Goal: Task Accomplishment & Management: Manage account settings

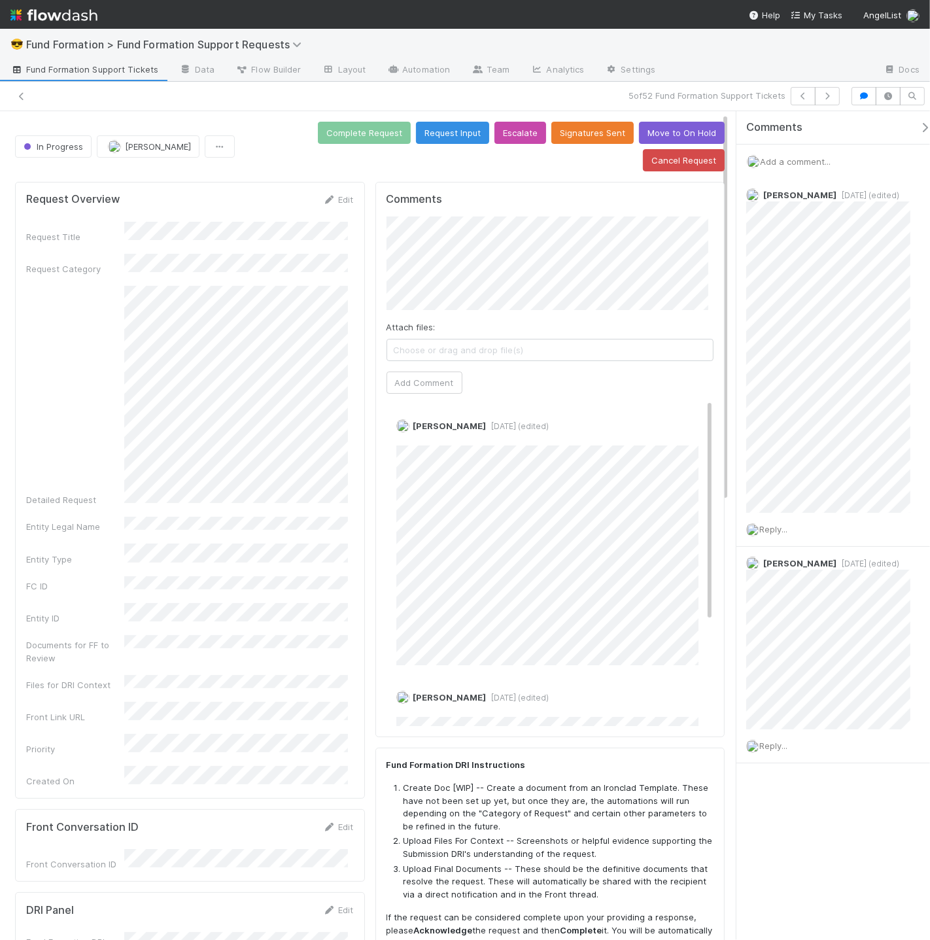
scroll to position [3, 0]
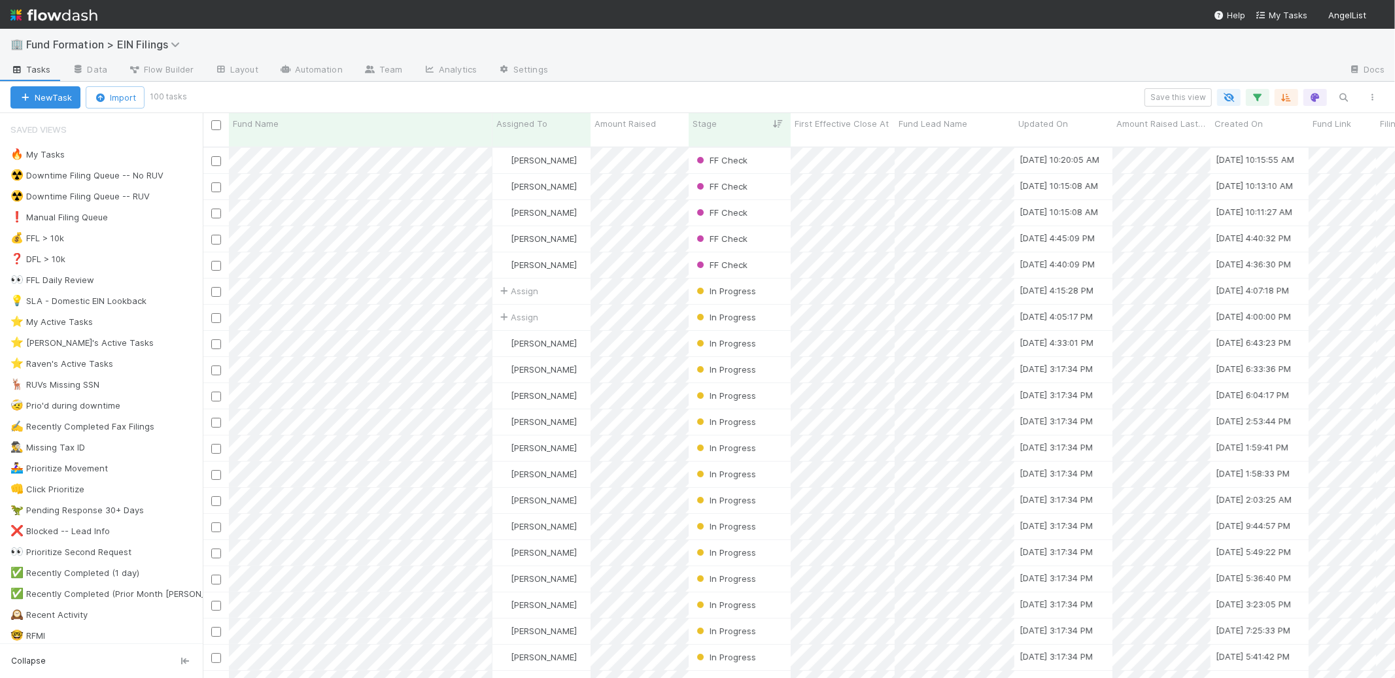
scroll to position [532, 1181]
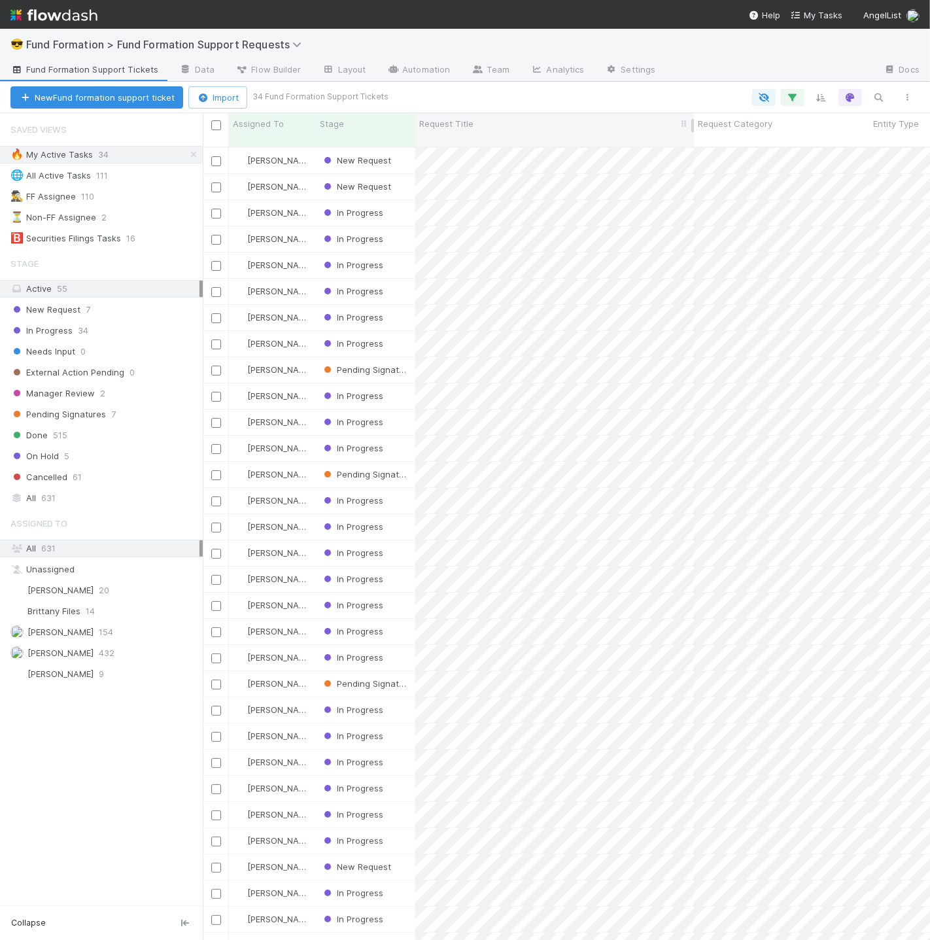
scroll to position [794, 716]
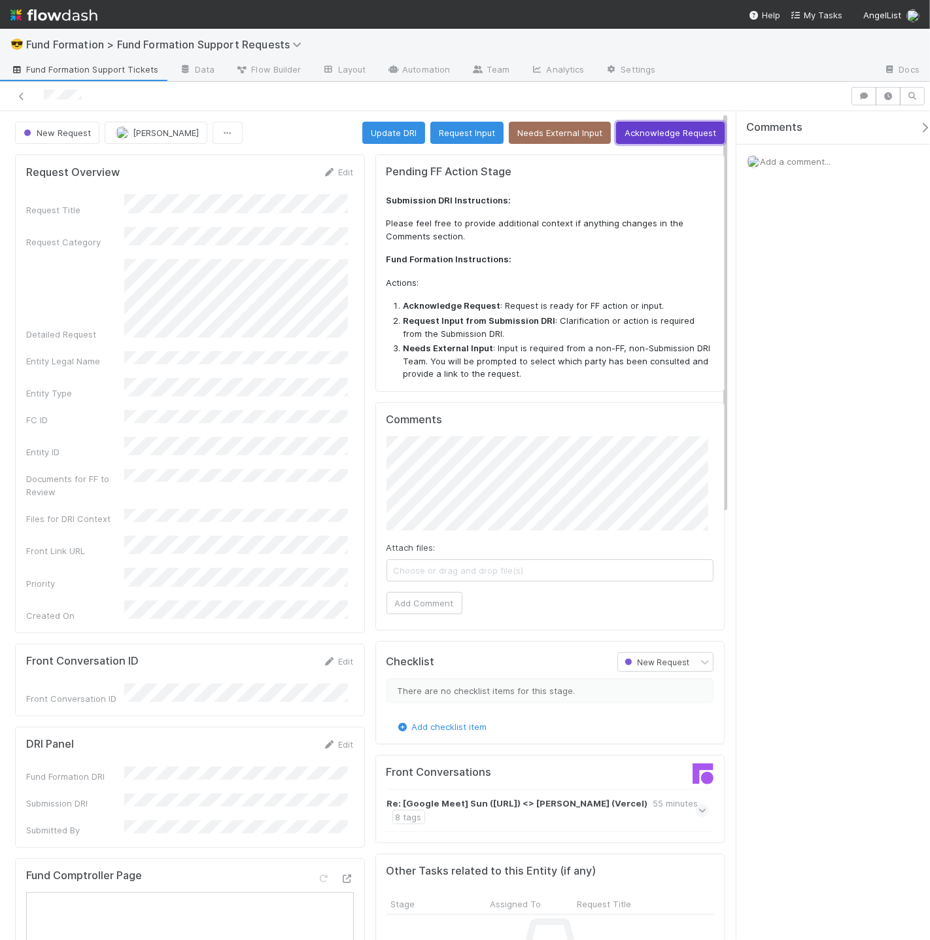
click at [672, 123] on button "Acknowledge Request" at bounding box center [670, 133] width 109 height 22
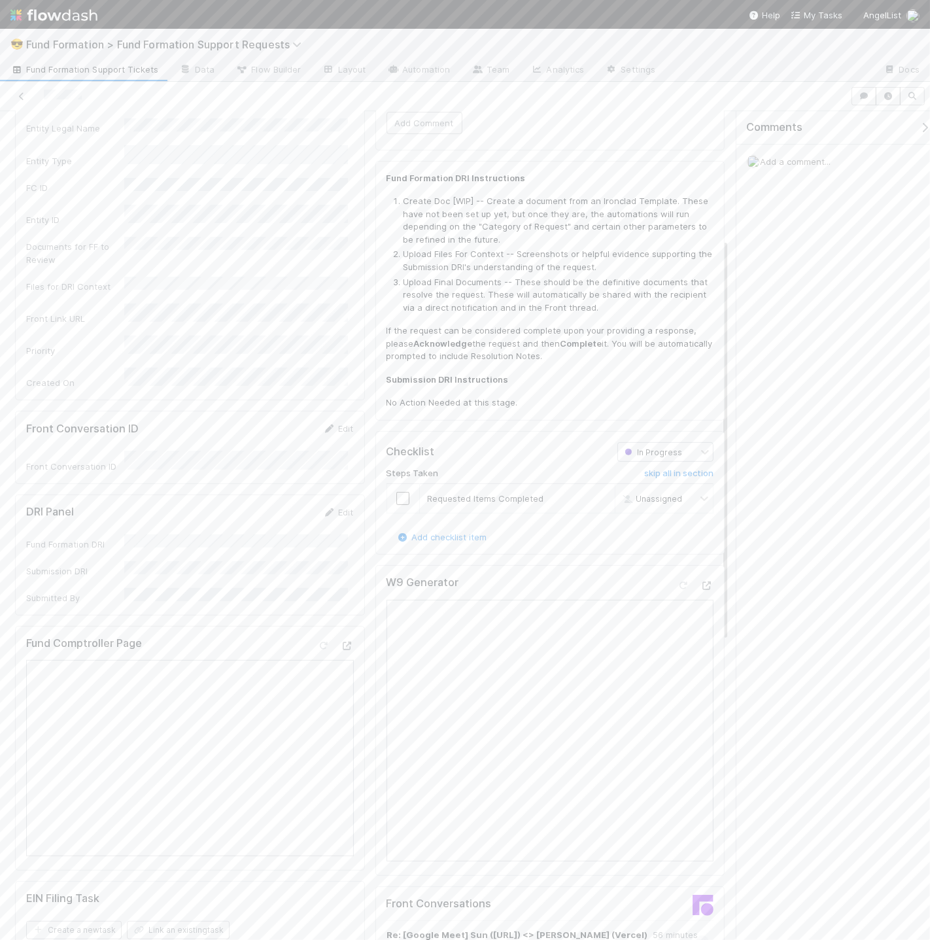
scroll to position [288, 0]
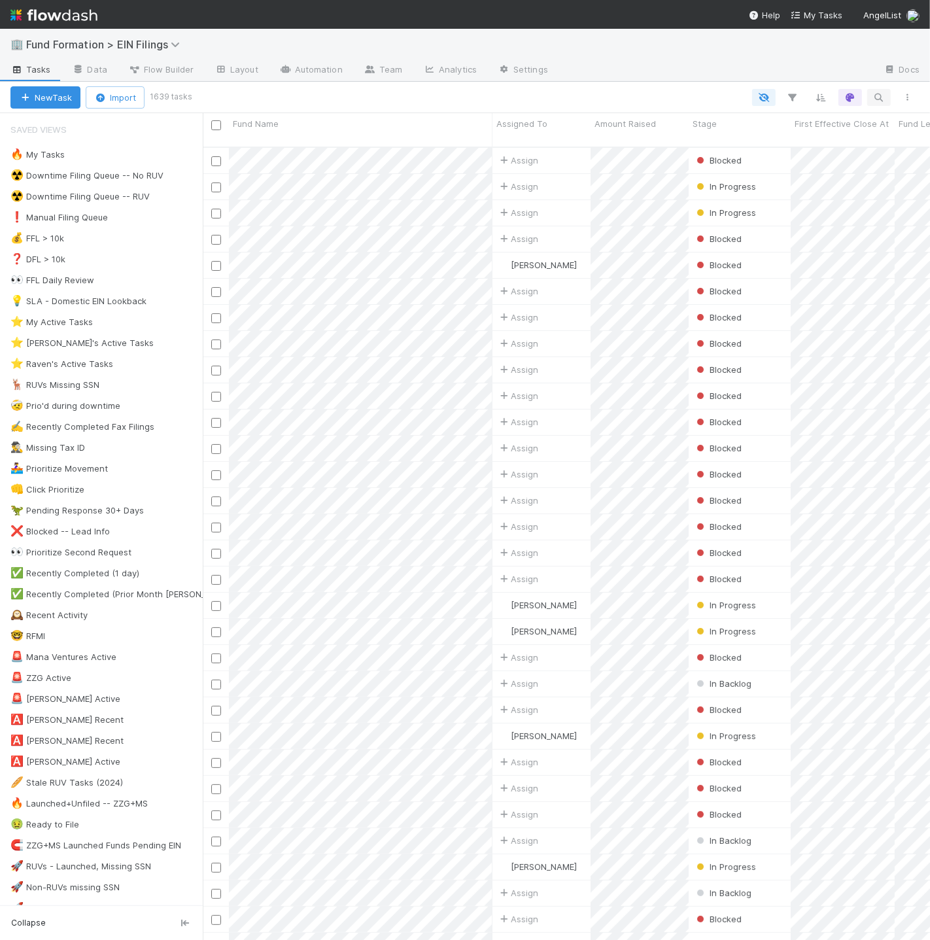
scroll to position [794, 716]
click at [885, 94] on icon "button" at bounding box center [879, 98] width 13 height 12
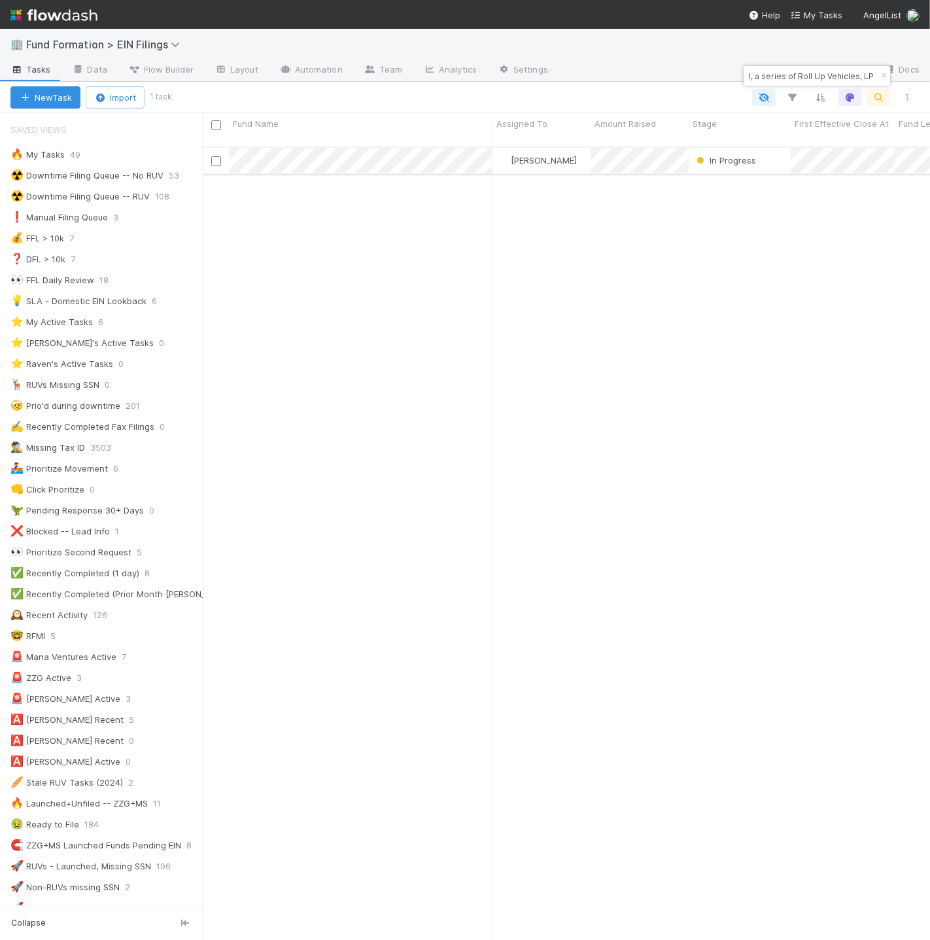
type input "NA-0816 Fund I, a series of Roll Up Vehicles, LP"
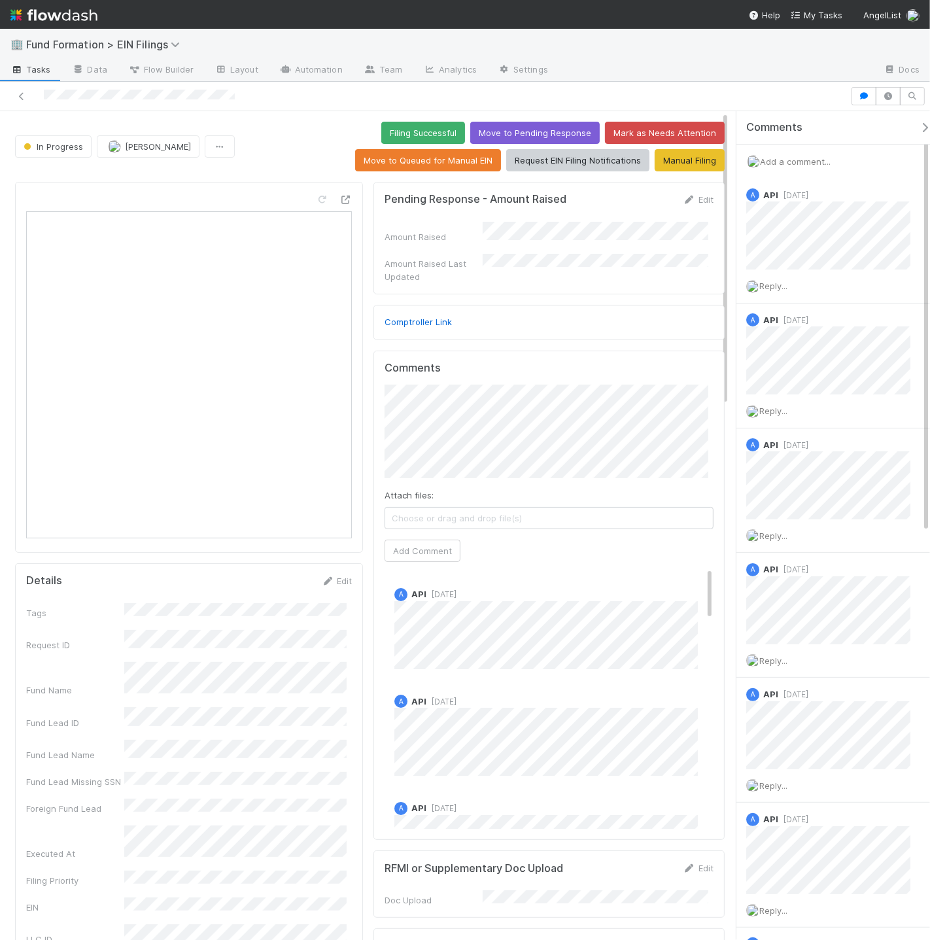
click at [780, 166] on span "Add a comment..." at bounding box center [795, 161] width 71 height 10
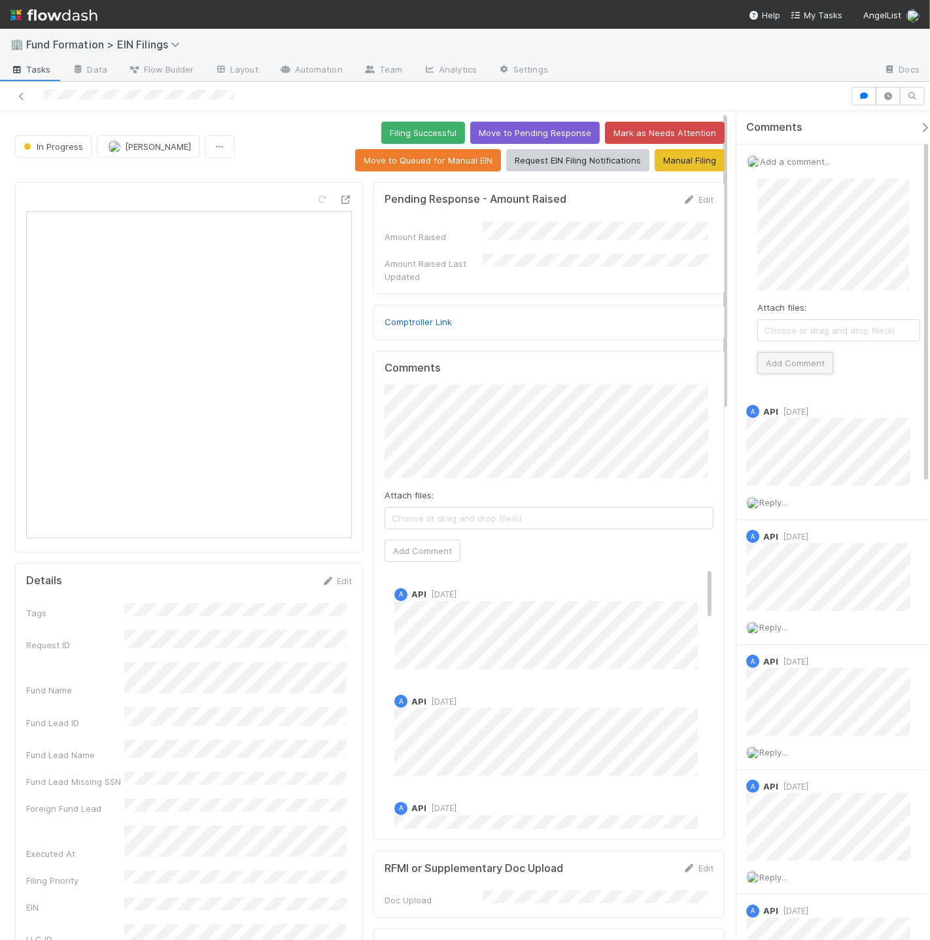
click at [816, 360] on button "Add Comment" at bounding box center [796, 363] width 76 height 22
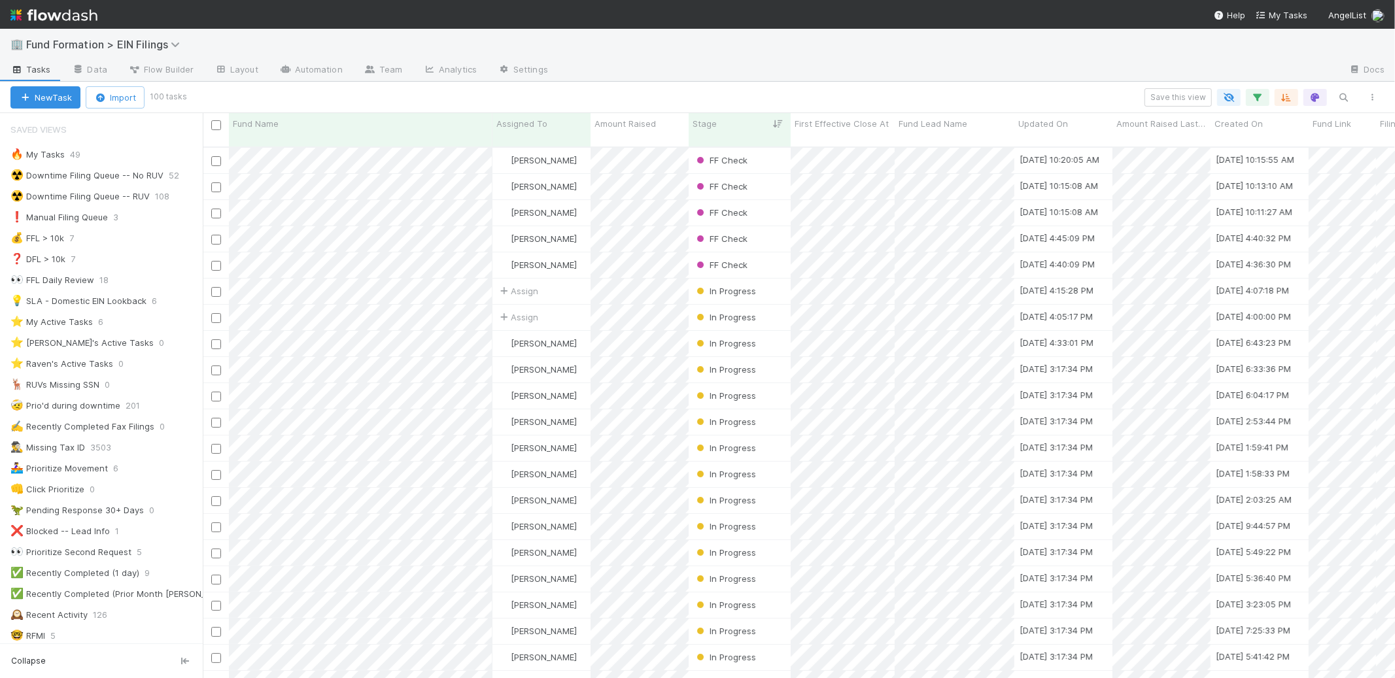
scroll to position [532, 1181]
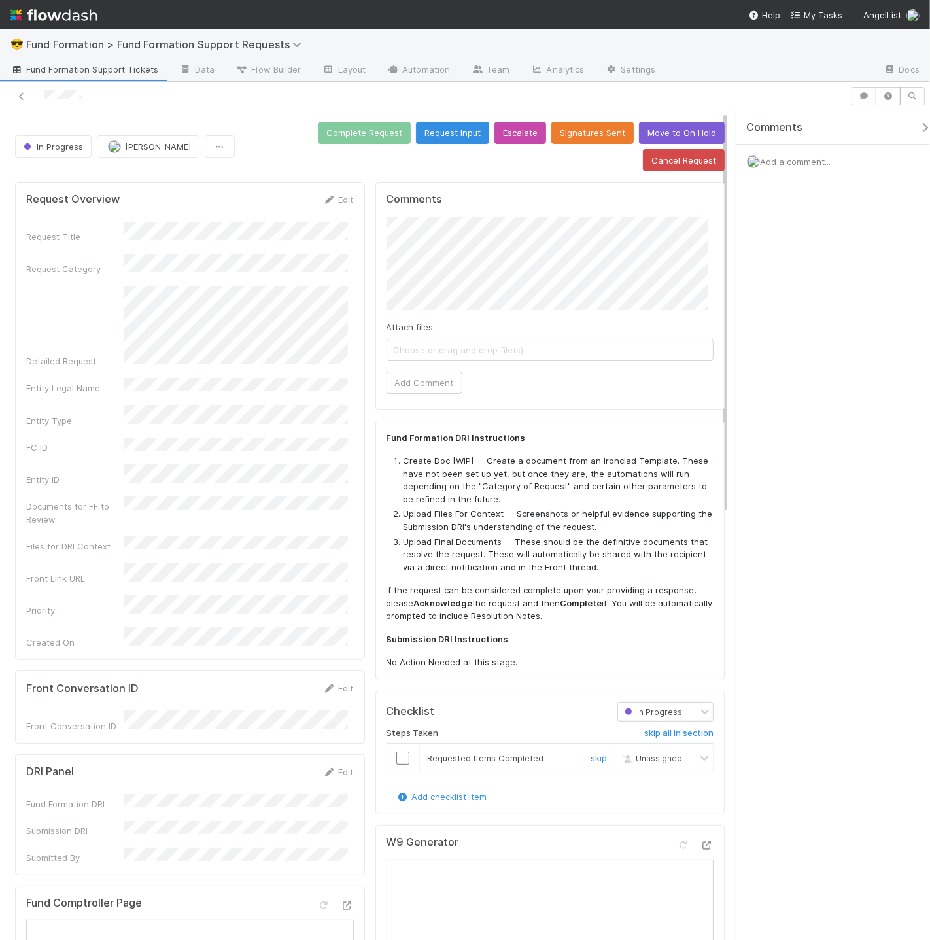
click at [398, 752] on input "checkbox" at bounding box center [402, 758] width 13 height 13
click at [318, 133] on button "Complete Request" at bounding box center [364, 133] width 93 height 22
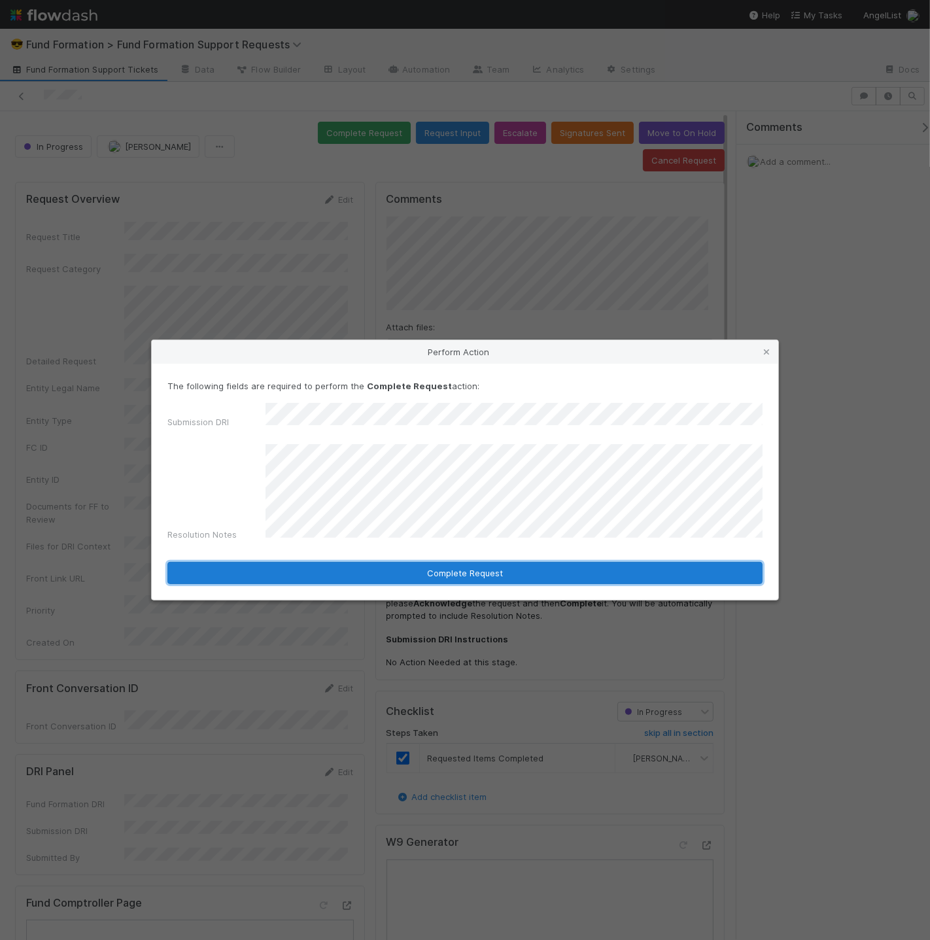
click at [499, 562] on button "Complete Request" at bounding box center [464, 573] width 595 height 22
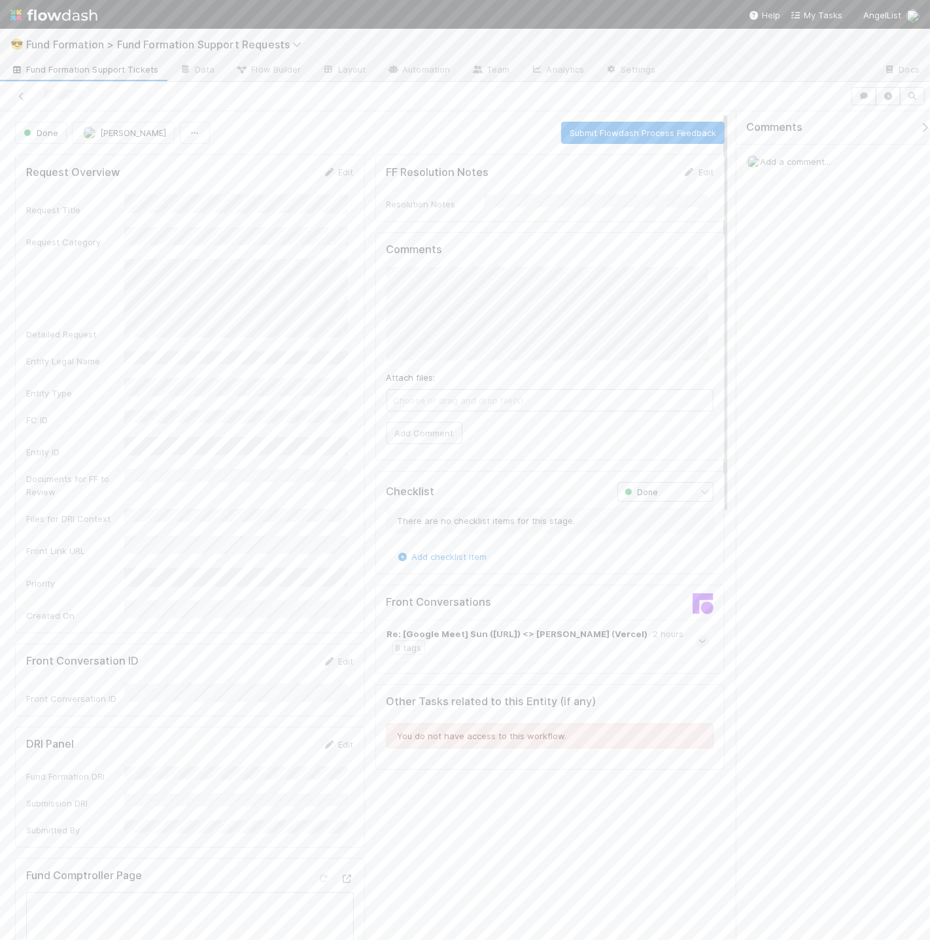
click at [75, 68] on span "Fund Formation Support Tickets" at bounding box center [84, 69] width 148 height 13
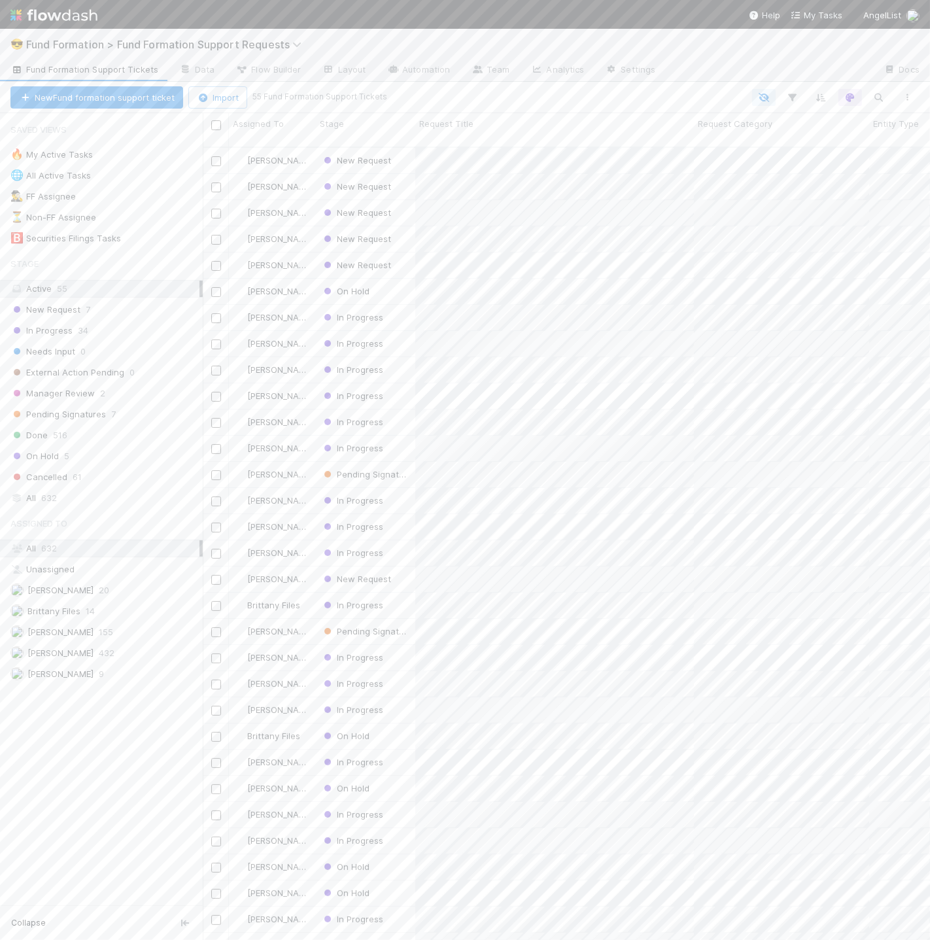
scroll to position [794, 716]
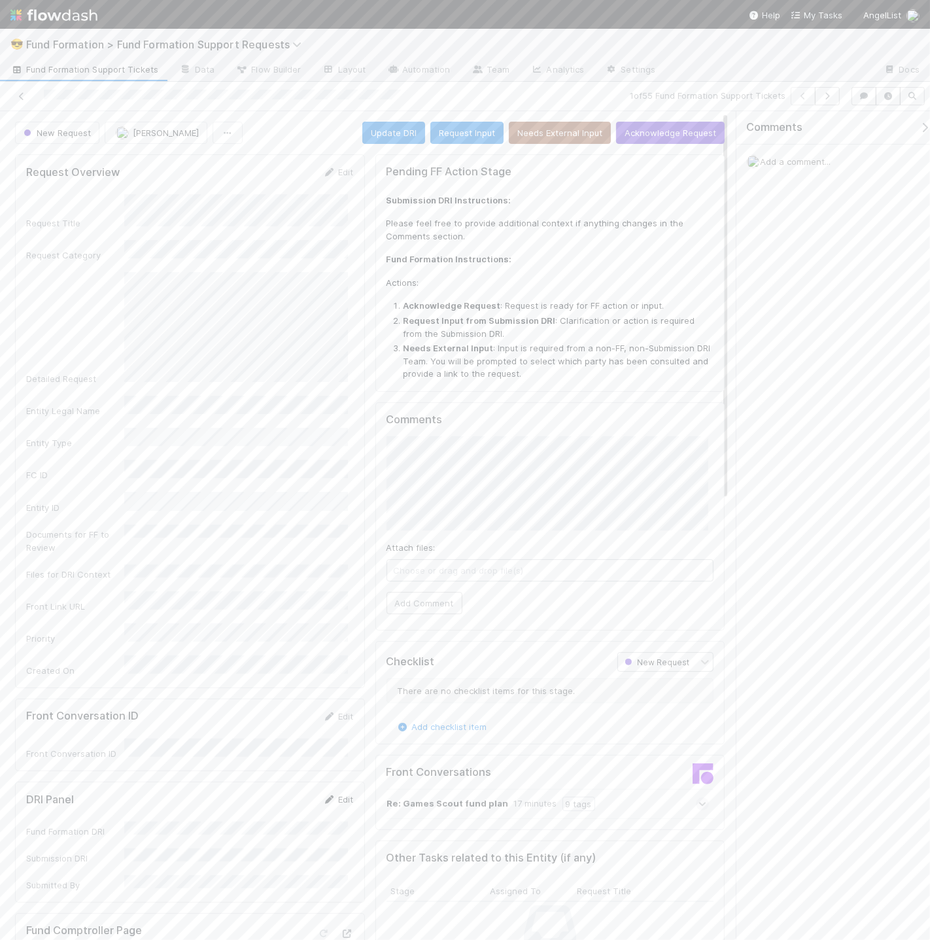
click at [336, 794] on link "Edit" at bounding box center [338, 799] width 31 height 10
click at [288, 782] on div "DRI Panel Save Cancel Fund Formation DRI Submission DRI Submitted By" at bounding box center [190, 861] width 350 height 158
click at [288, 793] on button "Save" at bounding box center [284, 804] width 37 height 22
click at [179, 126] on button "[PERSON_NAME]" at bounding box center [156, 133] width 103 height 22
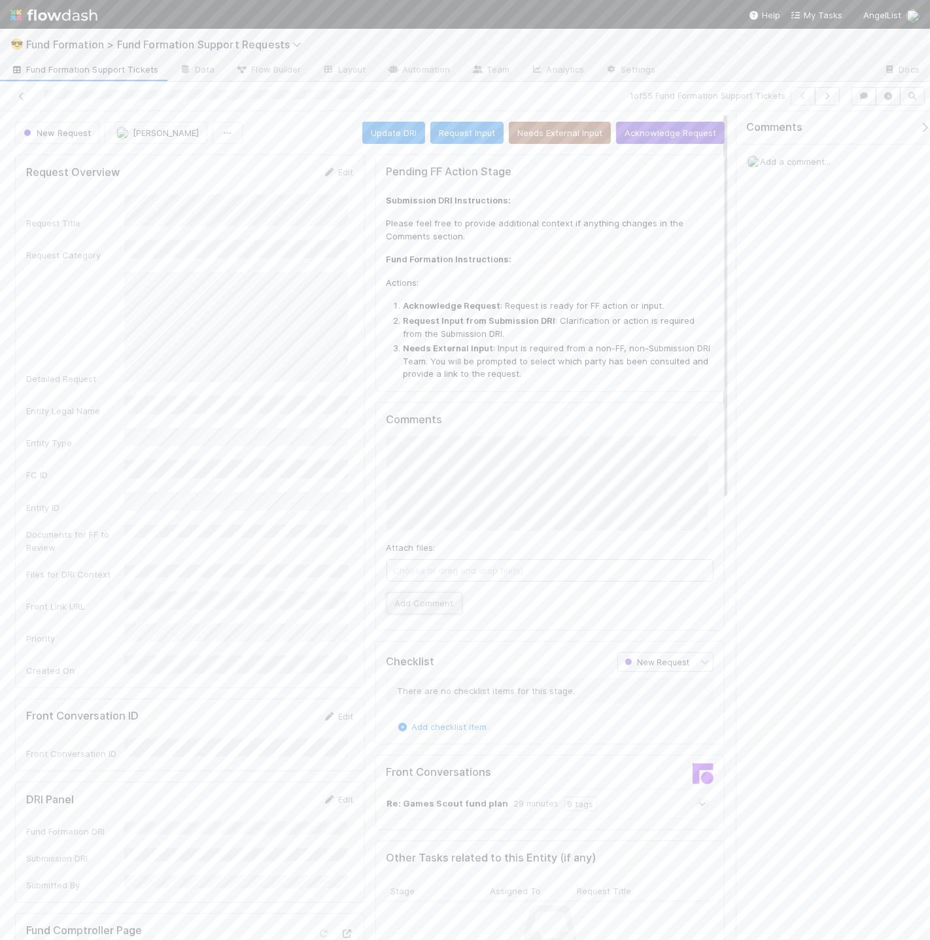
click at [423, 595] on button "Add Comment" at bounding box center [425, 603] width 76 height 22
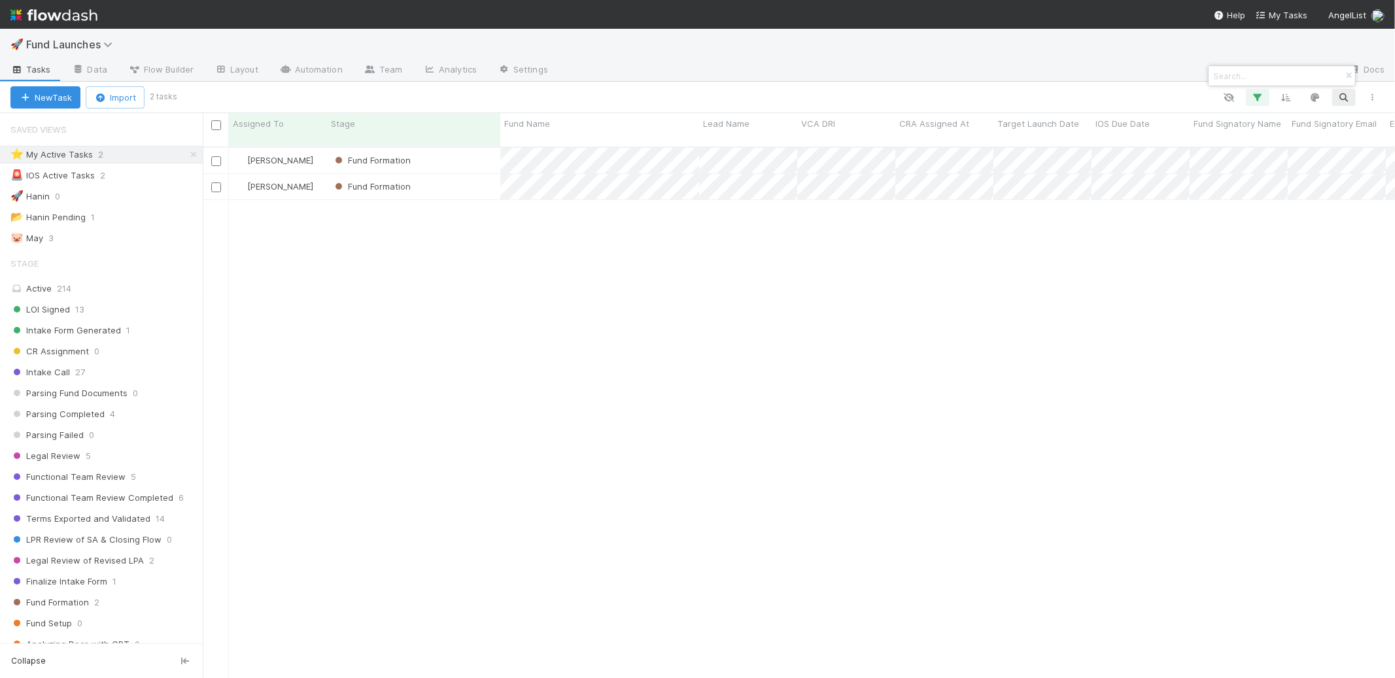
scroll to position [312, 0]
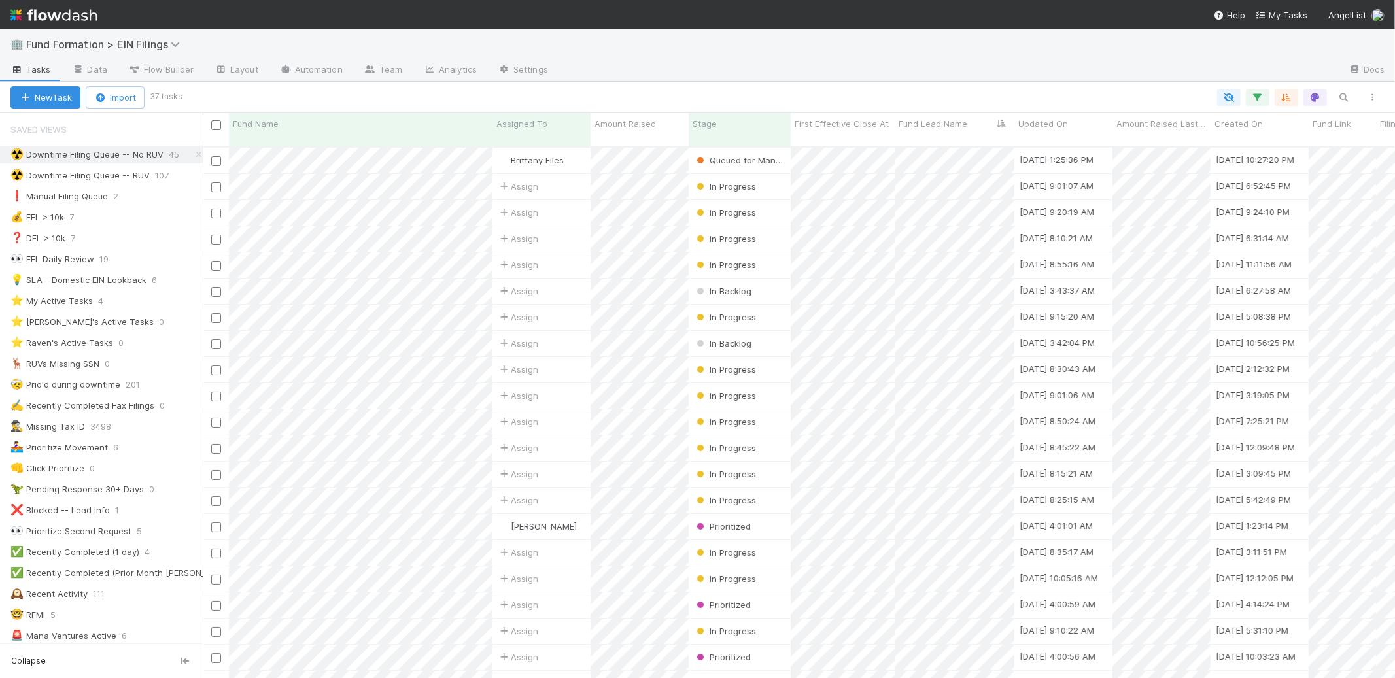
scroll to position [532, 1181]
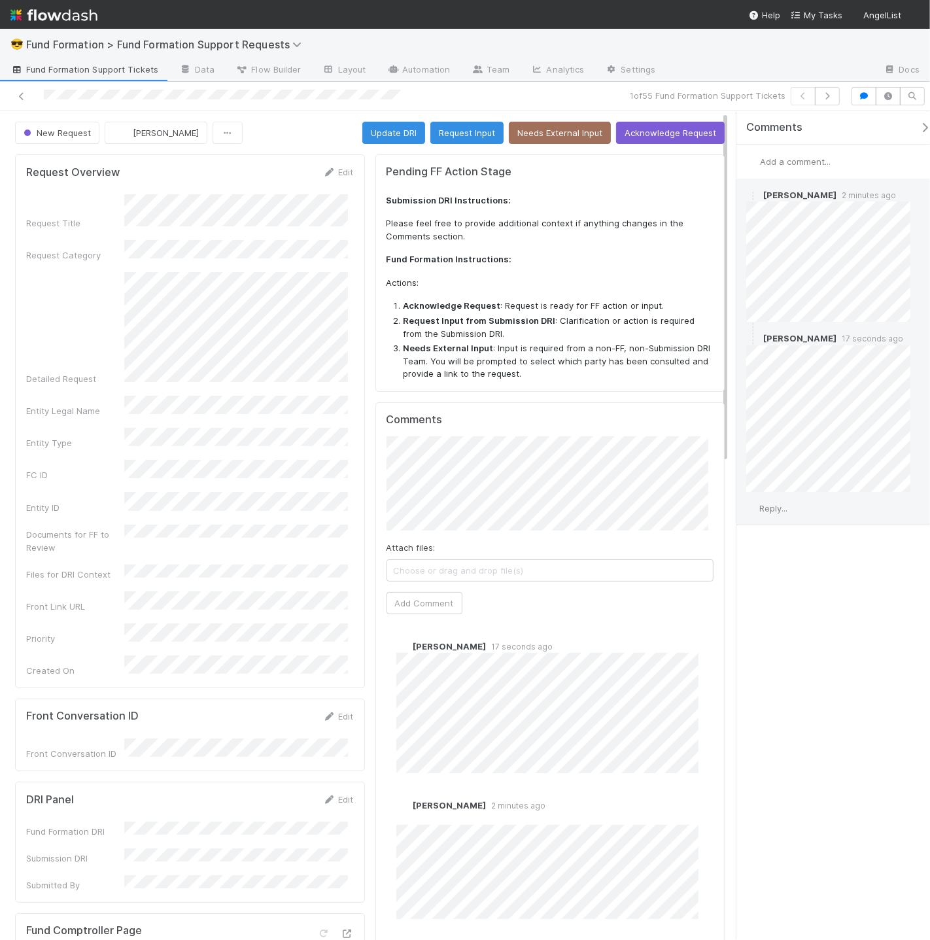
click at [776, 508] on span "Reply..." at bounding box center [773, 508] width 28 height 10
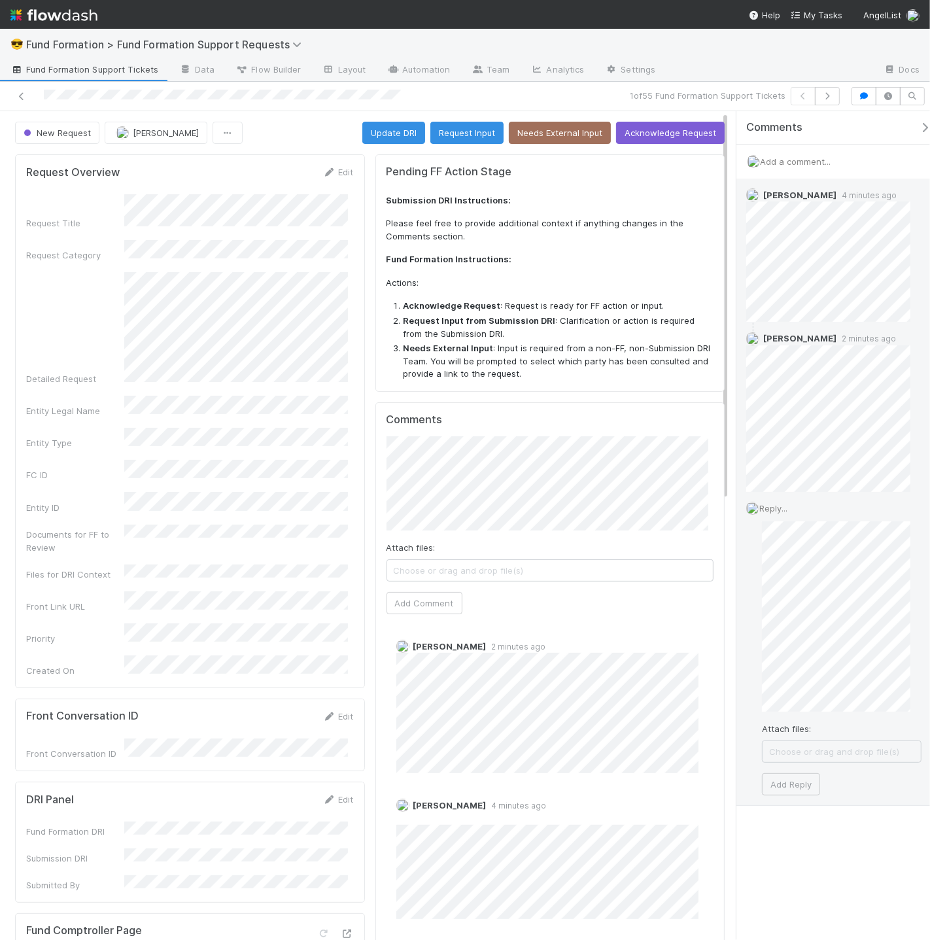
click at [834, 712] on div "Attach files: Choose or drag and drop file(s) Add Reply" at bounding box center [842, 658] width 160 height 274
click at [778, 831] on button "Add Reply" at bounding box center [791, 837] width 58 height 22
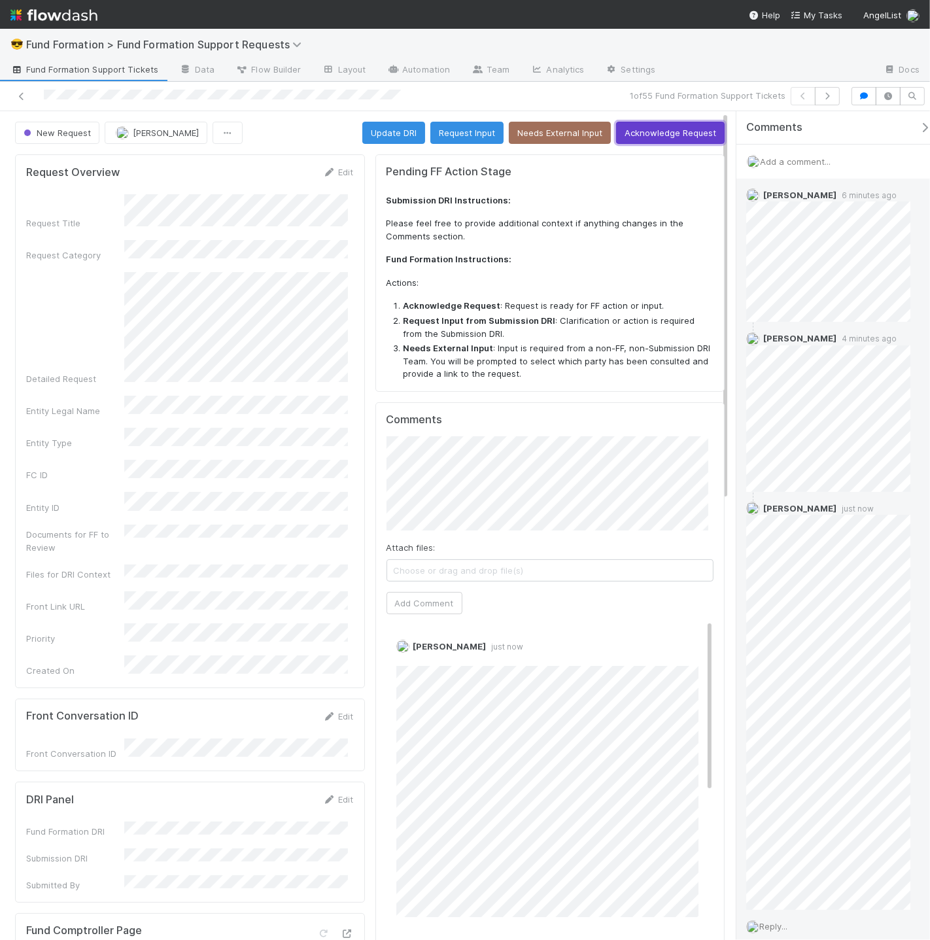
click at [671, 122] on span "Acknowledge Request" at bounding box center [670, 133] width 109 height 22
click at [664, 128] on button "Acknowledge Request" at bounding box center [670, 133] width 109 height 22
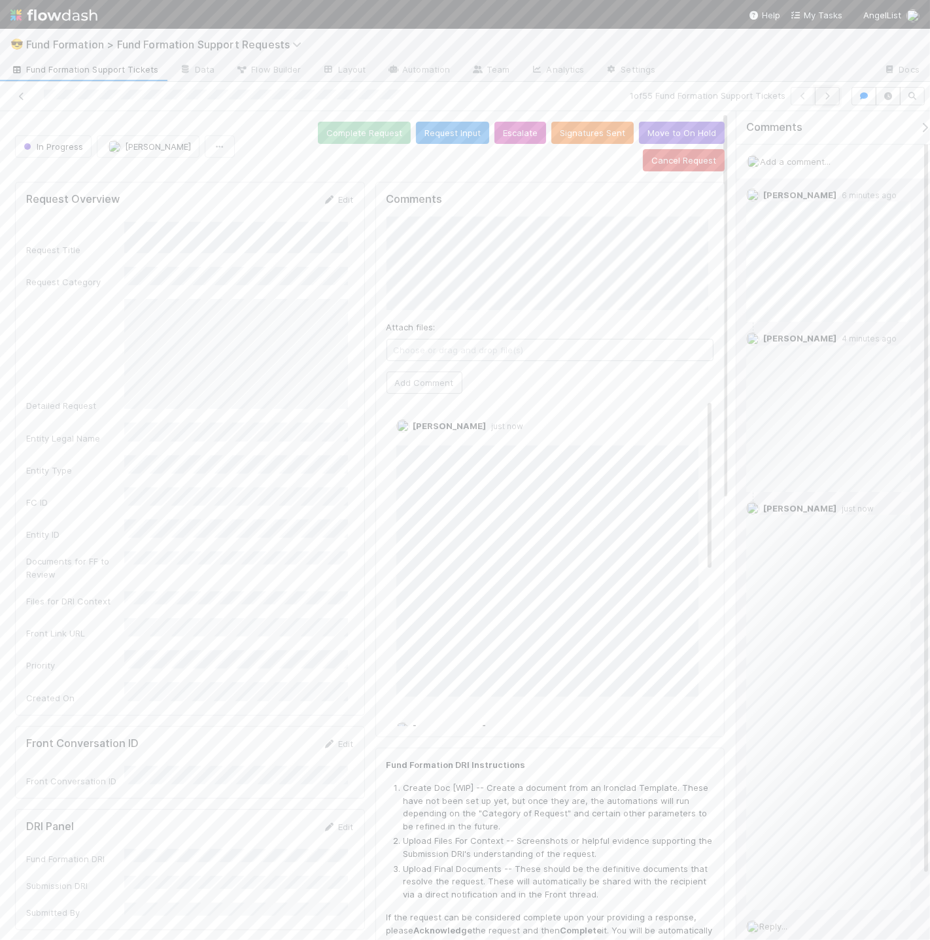
click at [833, 96] on icon "button" at bounding box center [827, 96] width 13 height 8
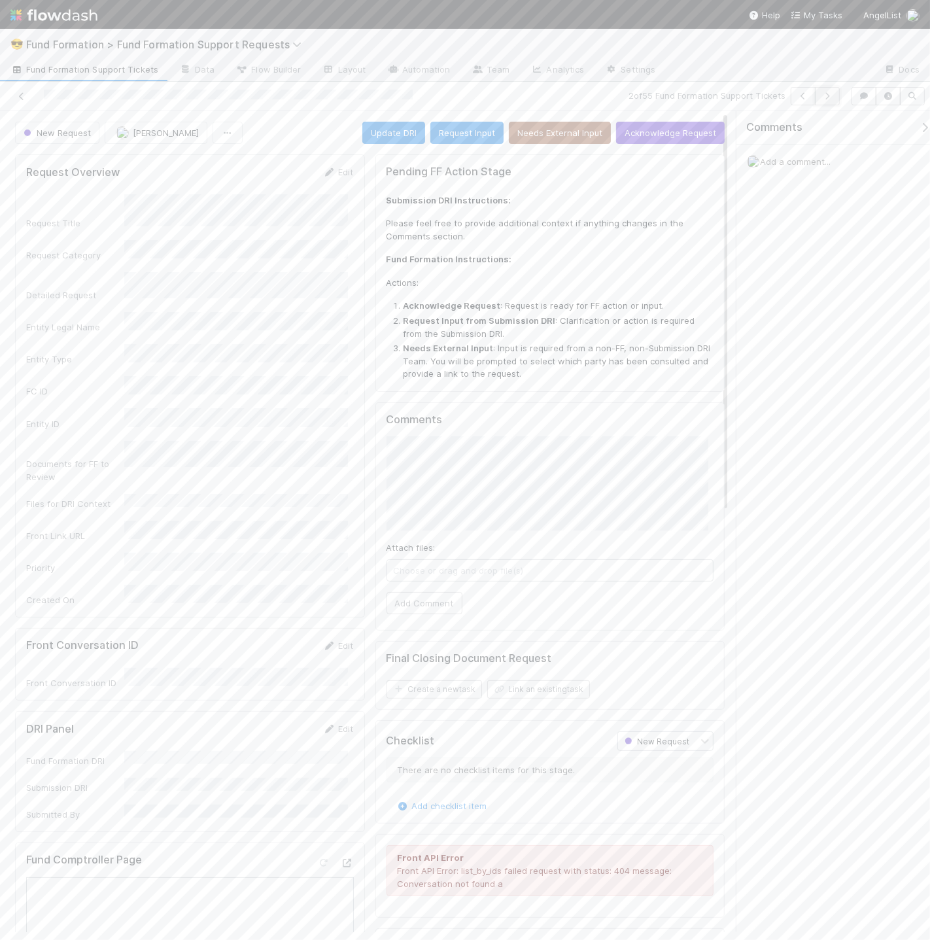
click at [828, 92] on icon "button" at bounding box center [827, 96] width 13 height 8
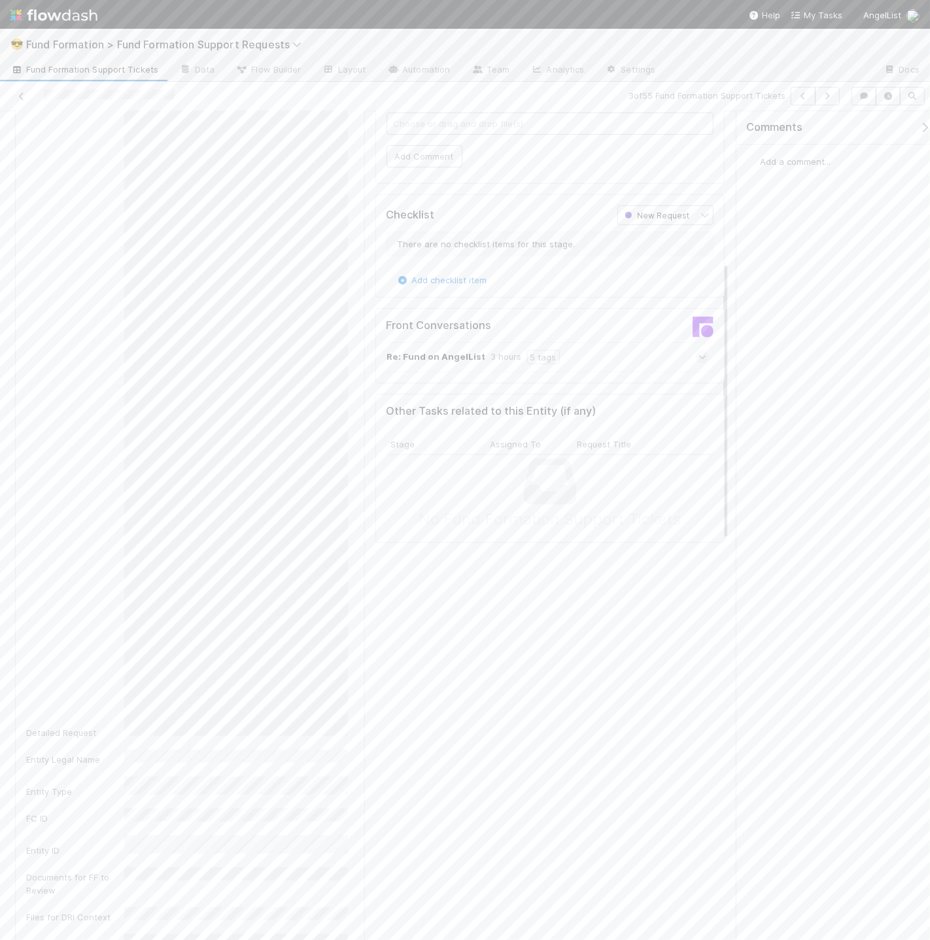
scroll to position [444, 0]
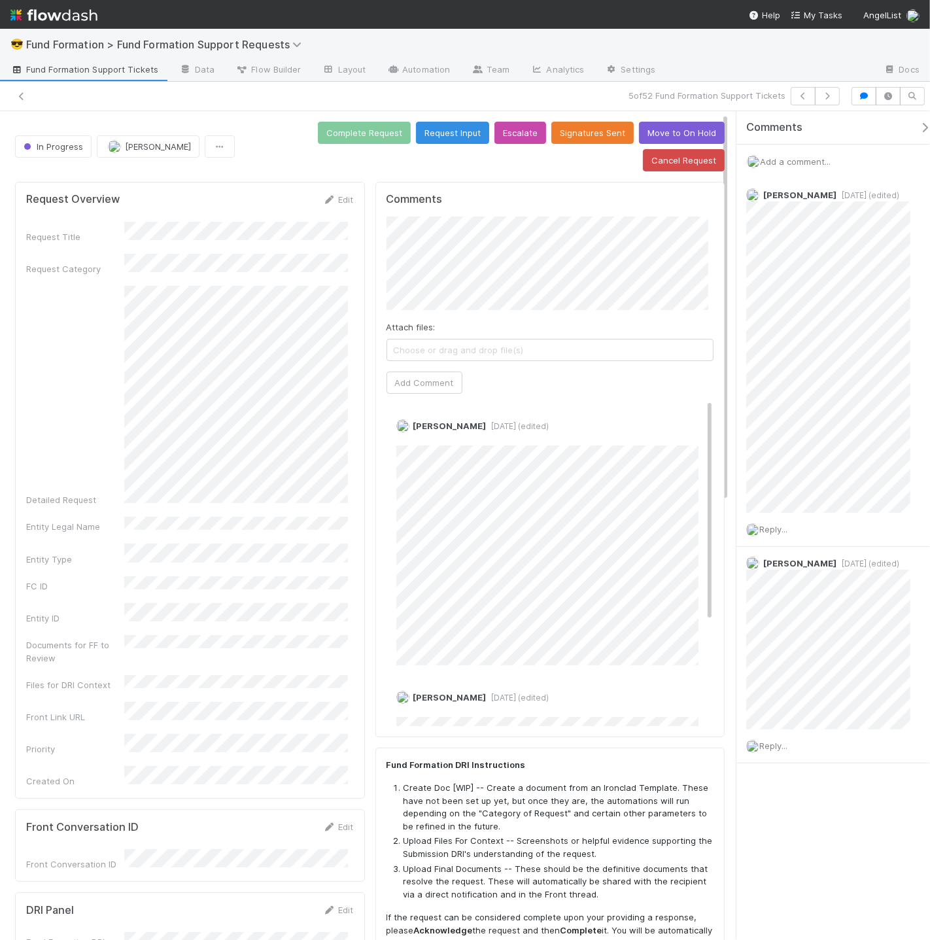
scroll to position [3, 0]
